Goal: Task Accomplishment & Management: Use online tool/utility

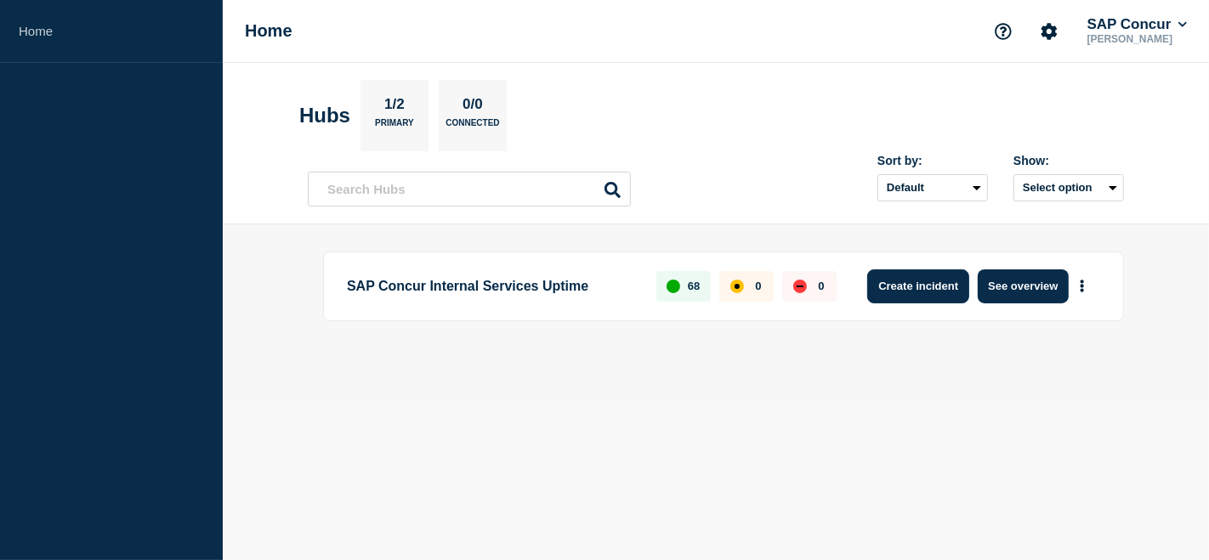
click at [923, 289] on button "Create incident" at bounding box center [918, 287] width 102 height 34
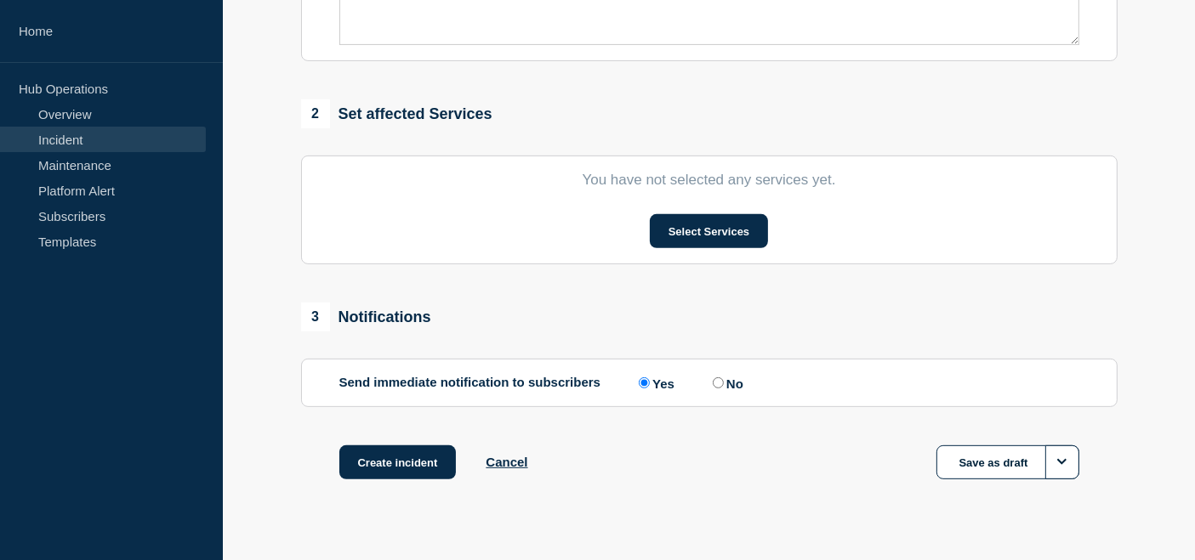
scroll to position [599, 0]
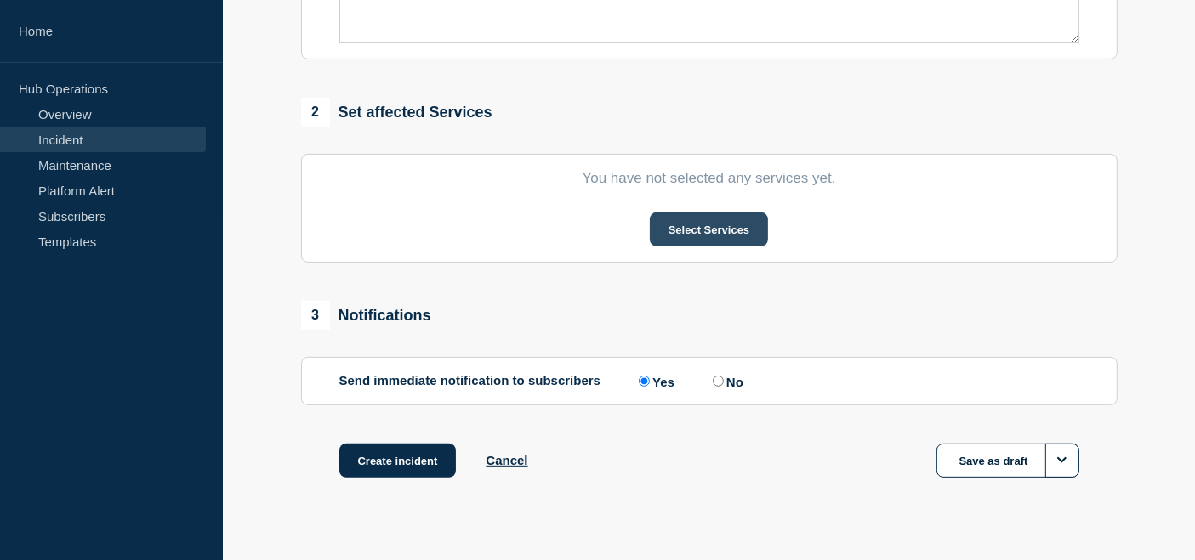
click at [713, 233] on button "Select Services" at bounding box center [709, 230] width 118 height 34
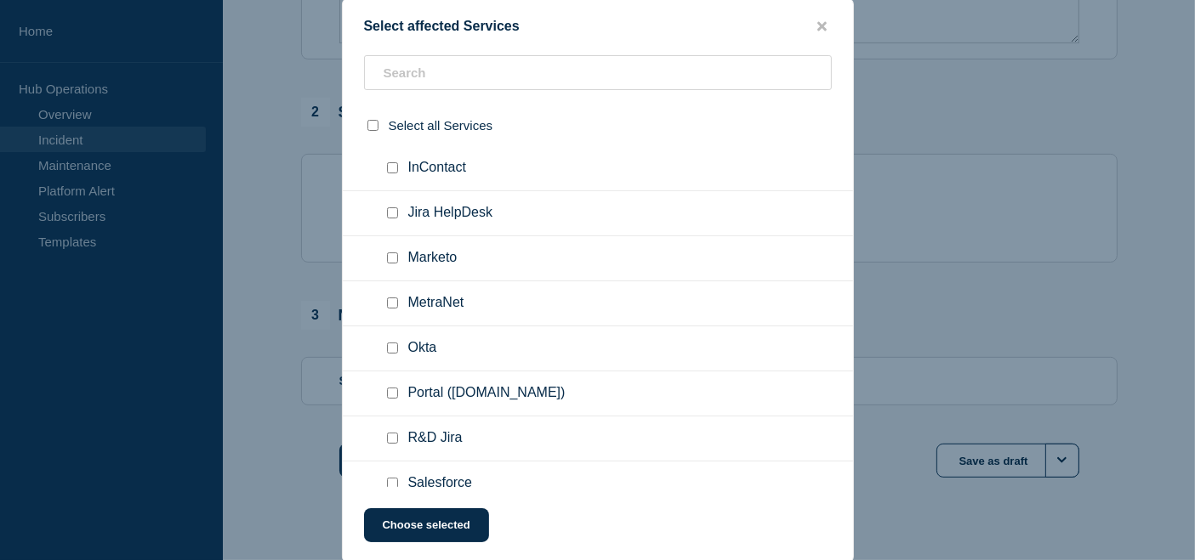
scroll to position [454, 0]
click at [516, 304] on ul "MetraNet" at bounding box center [598, 302] width 510 height 45
click at [826, 26] on icon "close button" at bounding box center [821, 27] width 9 height 14
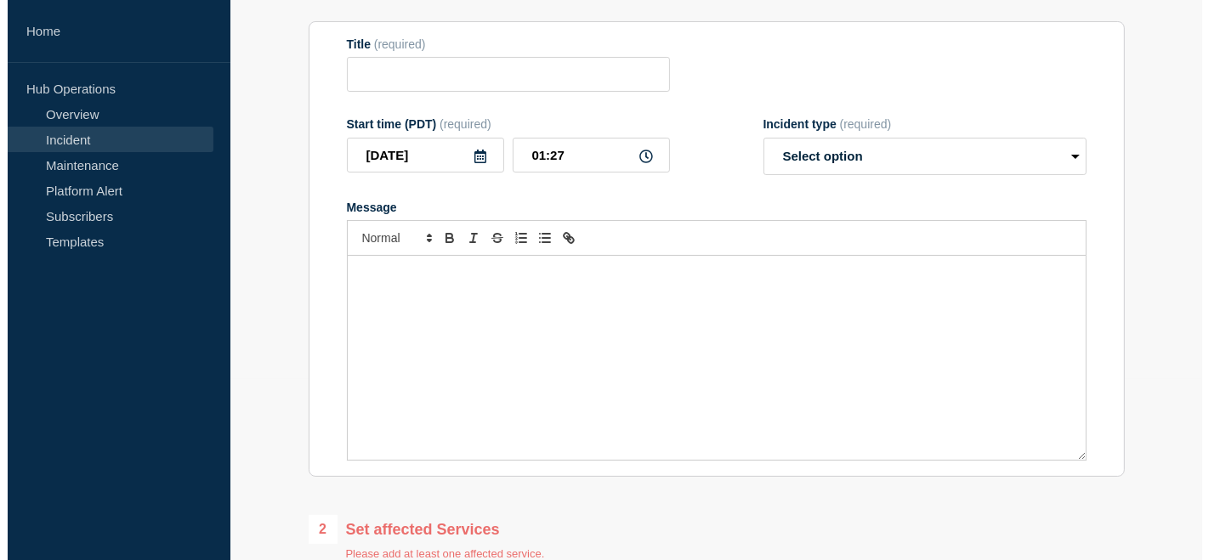
scroll to position [0, 0]
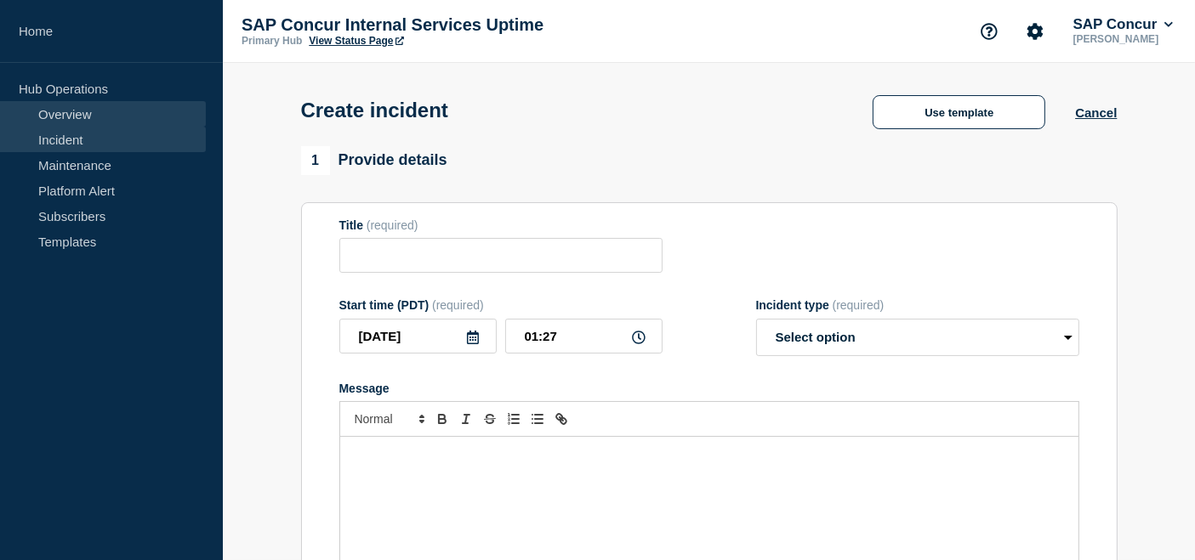
click at [55, 113] on link "Overview" at bounding box center [103, 114] width 206 height 26
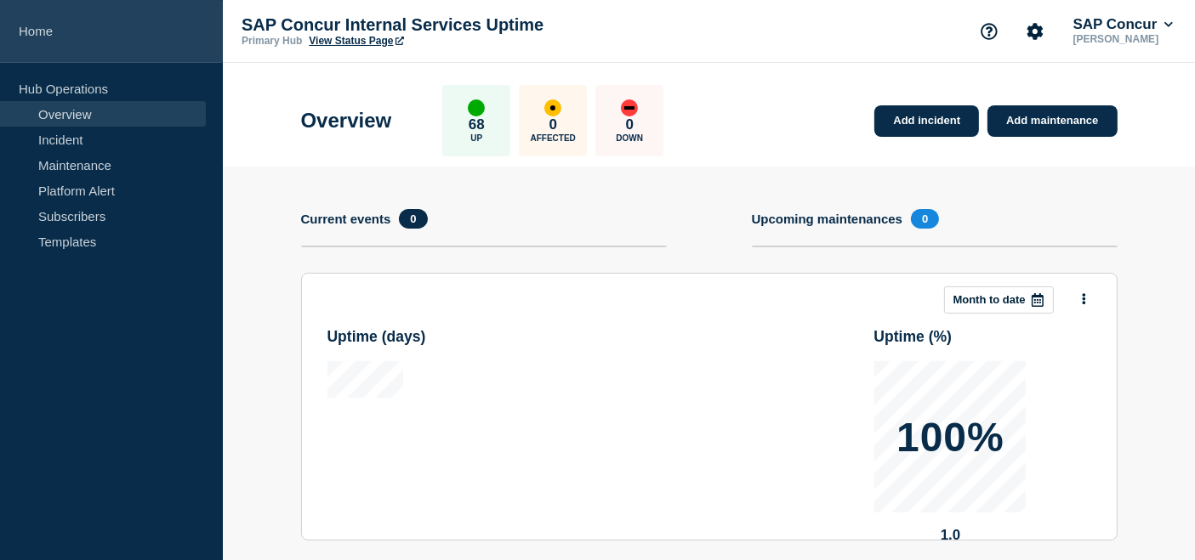
click at [30, 26] on link "Home" at bounding box center [111, 31] width 223 height 63
